Goal: Task Accomplishment & Management: Complete application form

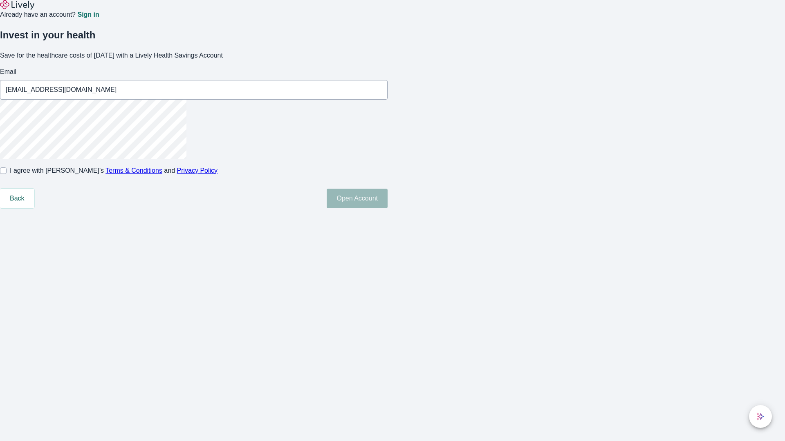
click at [7, 174] on input "I agree with Lively’s Terms & Conditions and Privacy Policy" at bounding box center [3, 171] width 7 height 7
checkbox input "true"
click at [388, 208] on button "Open Account" at bounding box center [357, 199] width 61 height 20
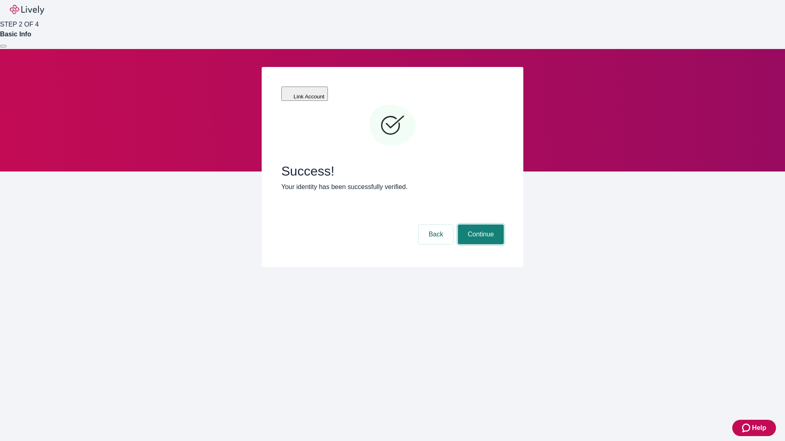
click at [479, 225] on button "Continue" at bounding box center [481, 235] width 46 height 20
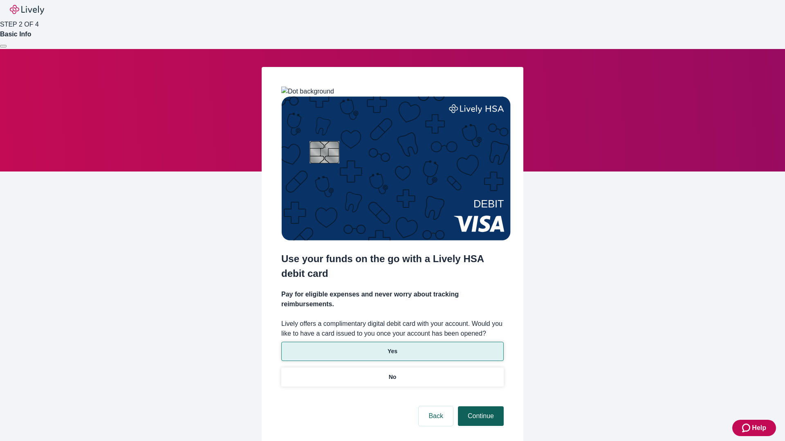
click at [392, 347] on p "Yes" at bounding box center [393, 351] width 10 height 9
click at [479, 407] on button "Continue" at bounding box center [481, 417] width 46 height 20
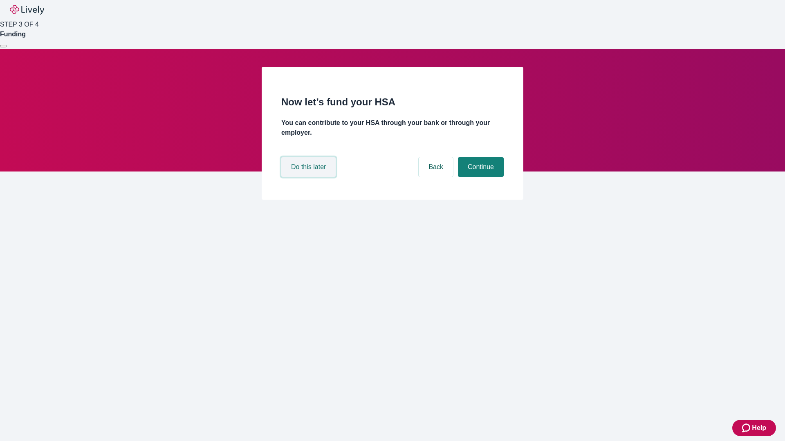
click at [309, 177] on button "Do this later" at bounding box center [308, 167] width 54 height 20
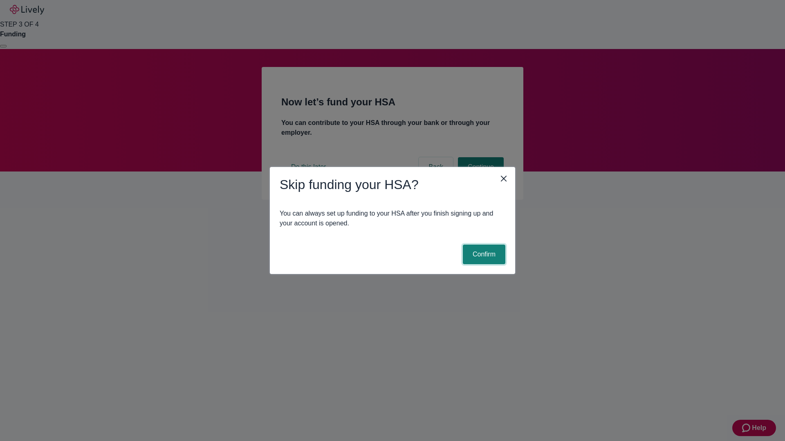
click at [483, 255] on button "Confirm" at bounding box center [484, 255] width 43 height 20
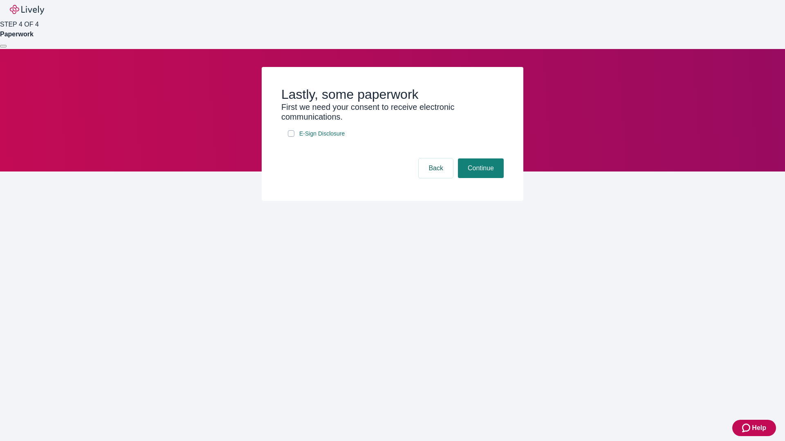
click at [291, 137] on input "E-Sign Disclosure" at bounding box center [291, 133] width 7 height 7
checkbox input "true"
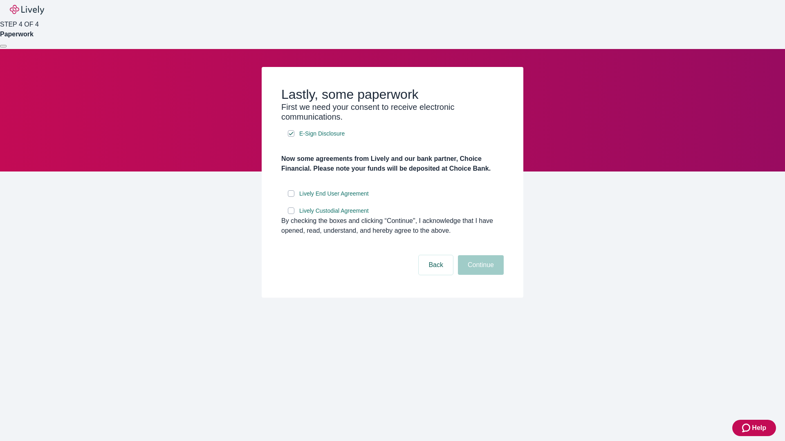
click at [291, 197] on input "Lively End User Agreement" at bounding box center [291, 193] width 7 height 7
checkbox input "true"
click at [291, 214] on input "Lively Custodial Agreement" at bounding box center [291, 211] width 7 height 7
checkbox input "true"
click at [479, 275] on button "Continue" at bounding box center [481, 265] width 46 height 20
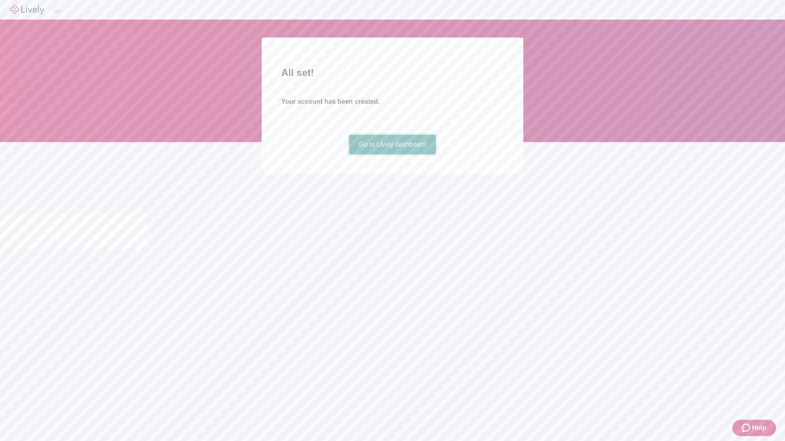
click at [392, 155] on link "Go to Lively dashboard" at bounding box center [392, 145] width 87 height 20
